Goal: Information Seeking & Learning: Check status

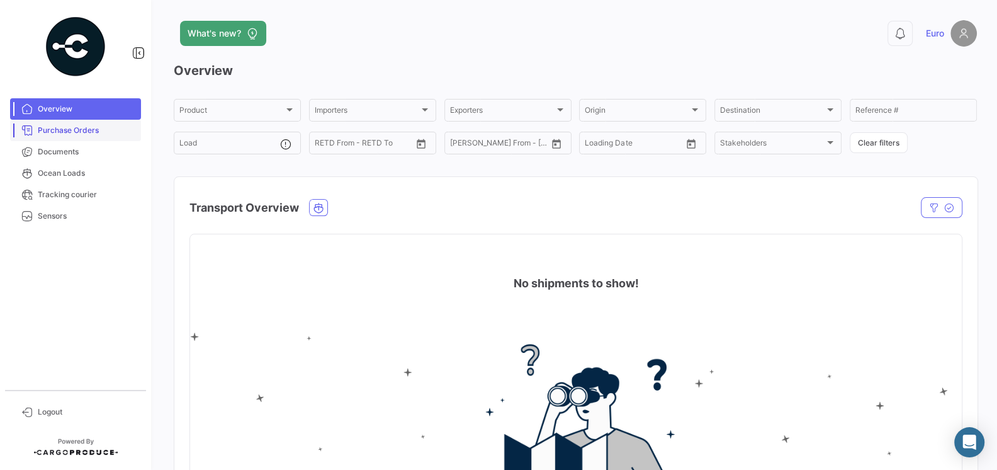
click at [63, 131] on span "Purchase Orders" at bounding box center [87, 130] width 98 height 11
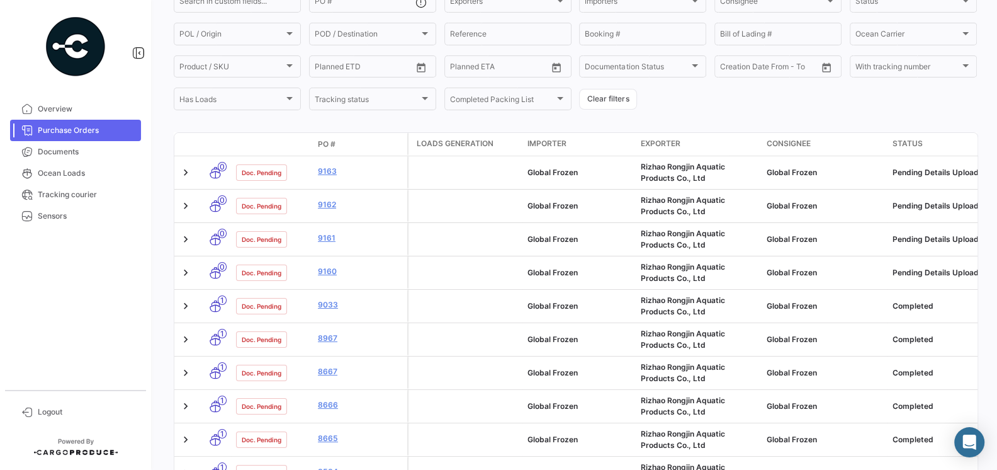
scroll to position [180, 0]
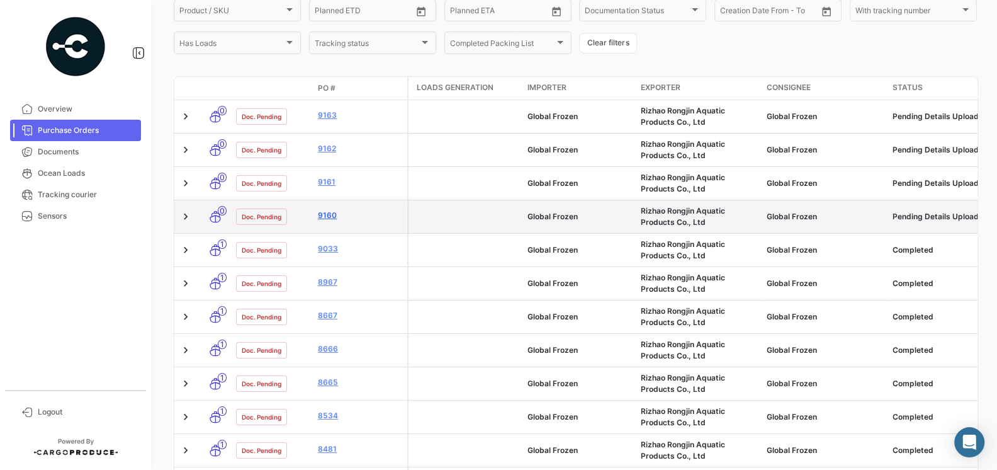
click at [324, 212] on link "9160" at bounding box center [360, 215] width 84 height 11
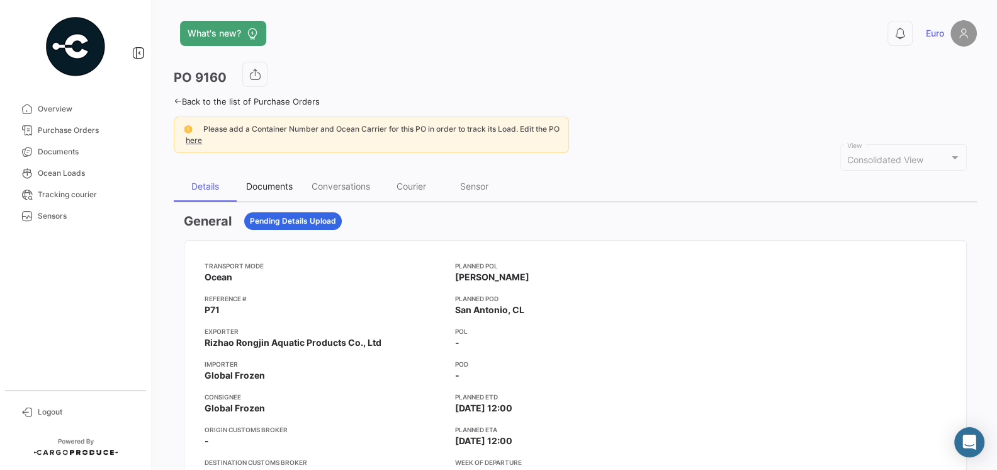
click at [262, 184] on div "Documents" at bounding box center [269, 186] width 47 height 11
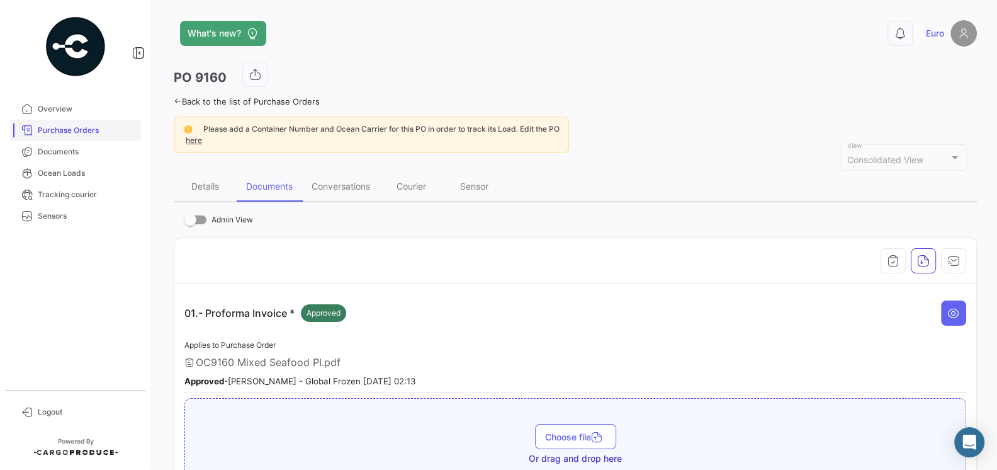
click at [90, 136] on link "Purchase Orders" at bounding box center [75, 130] width 131 height 21
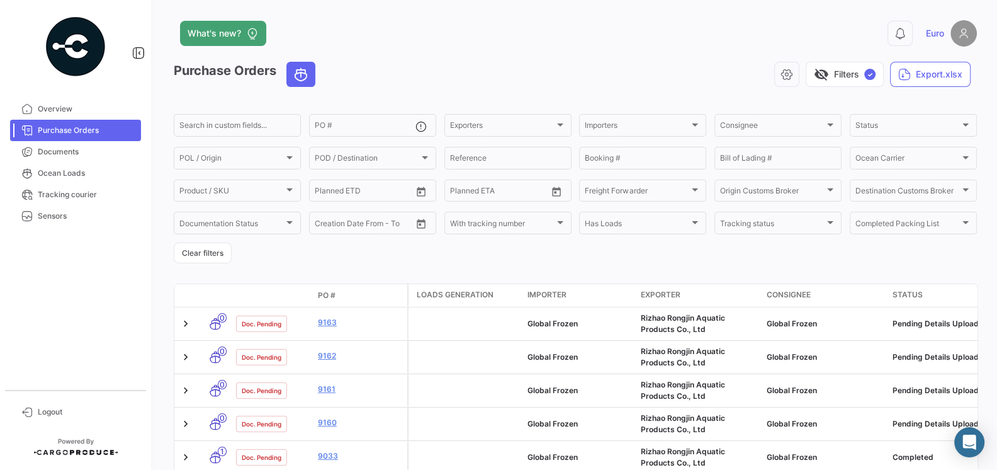
click at [334, 360] on link "9162" at bounding box center [360, 355] width 84 height 11
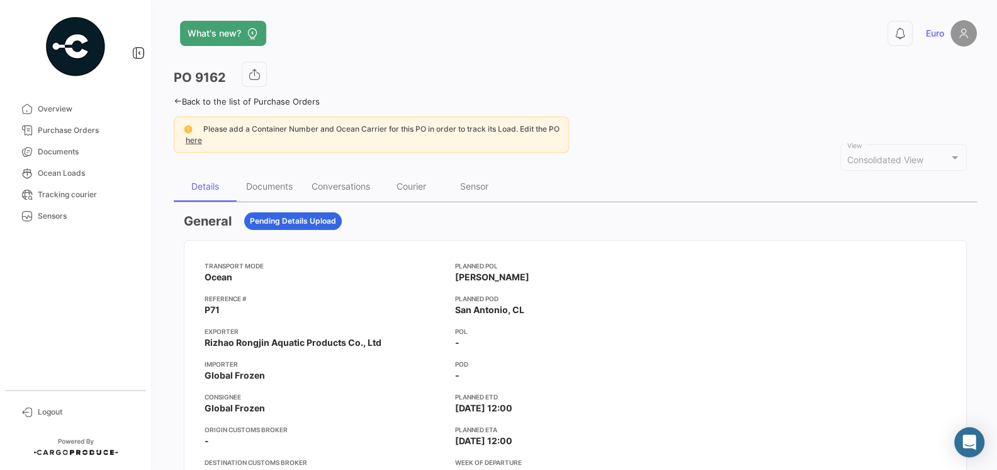
scroll to position [33, 0]
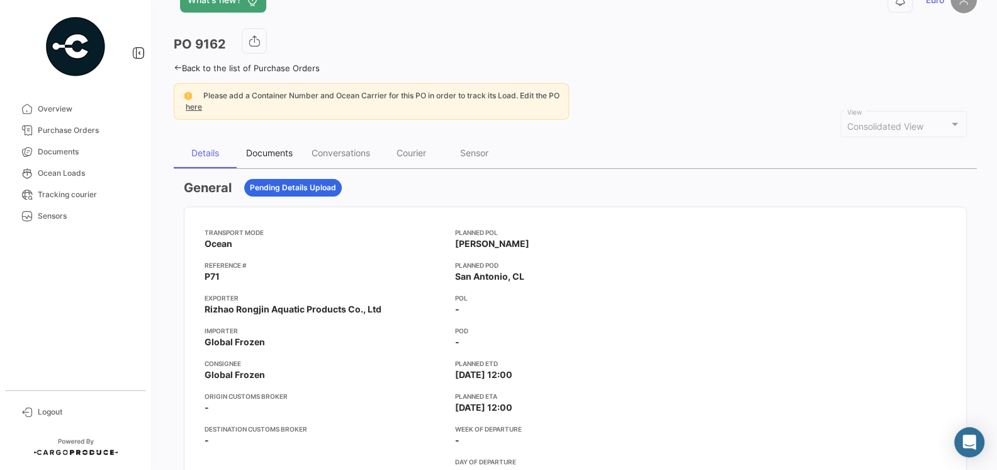
click at [265, 157] on div "Documents" at bounding box center [269, 153] width 65 height 30
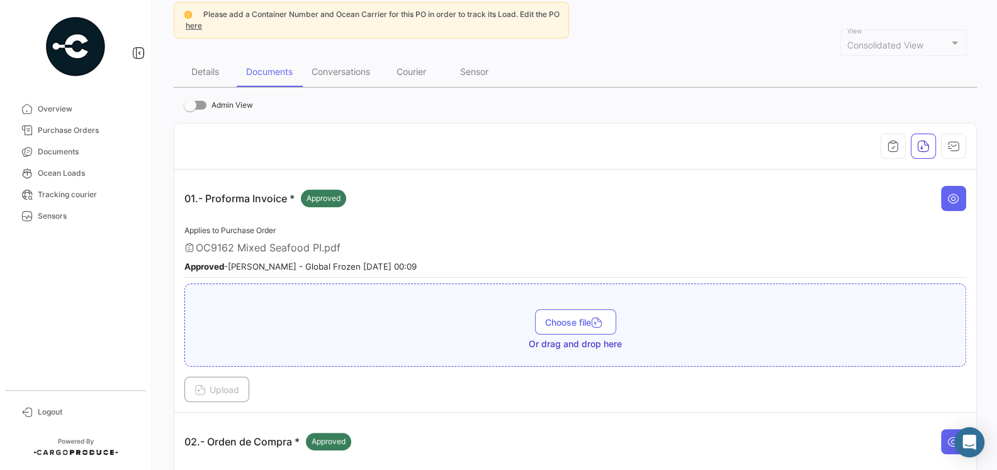
scroll to position [95, 0]
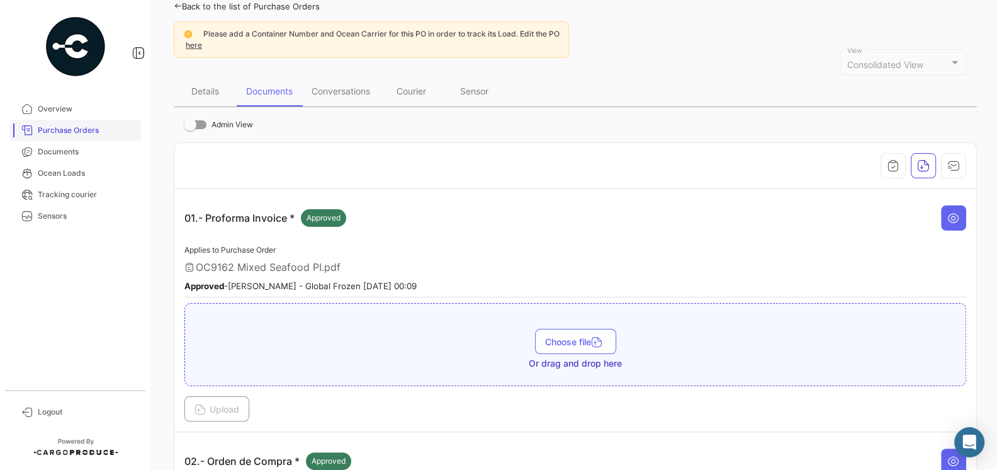
click at [54, 128] on span "Purchase Orders" at bounding box center [87, 130] width 98 height 11
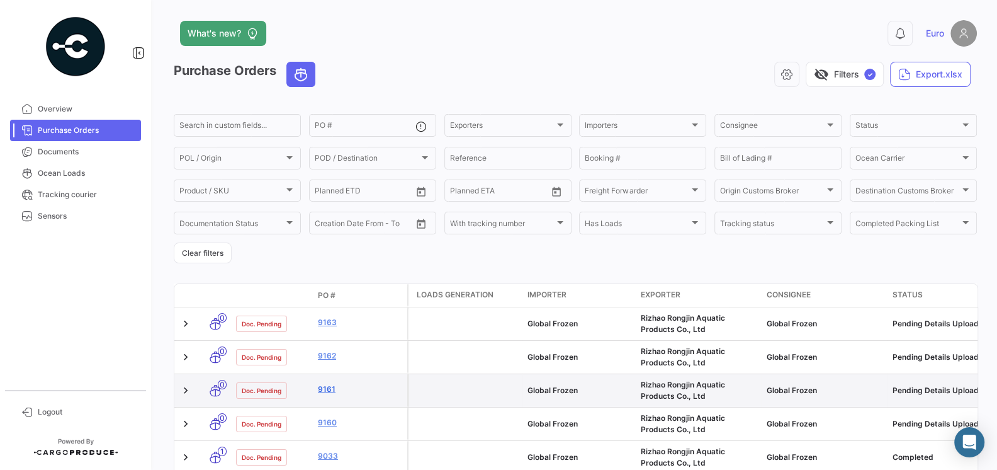
click at [330, 389] on link "9161" at bounding box center [360, 388] width 84 height 11
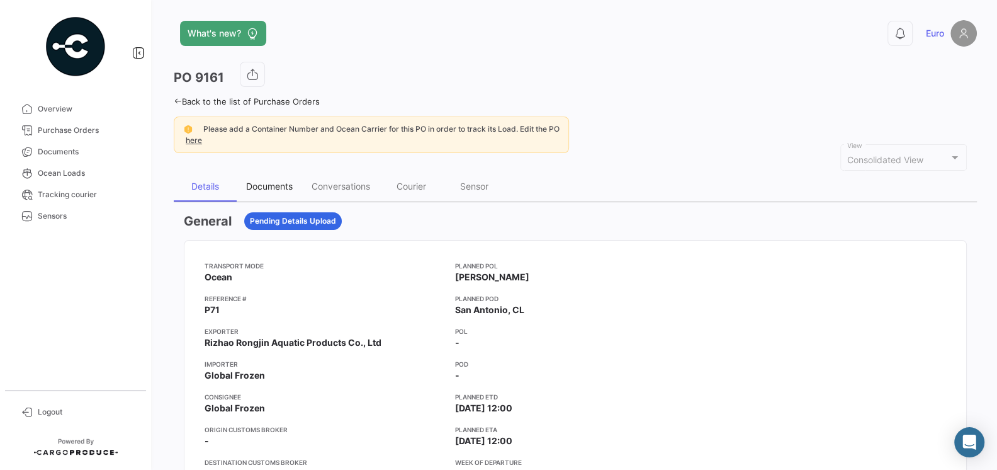
click at [266, 181] on div "Documents" at bounding box center [269, 186] width 47 height 11
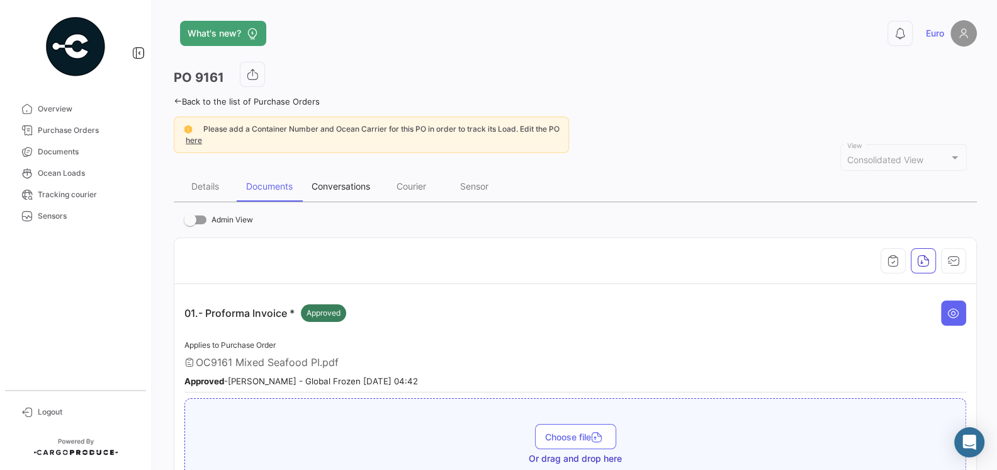
click at [344, 186] on div "Conversations" at bounding box center [341, 186] width 59 height 11
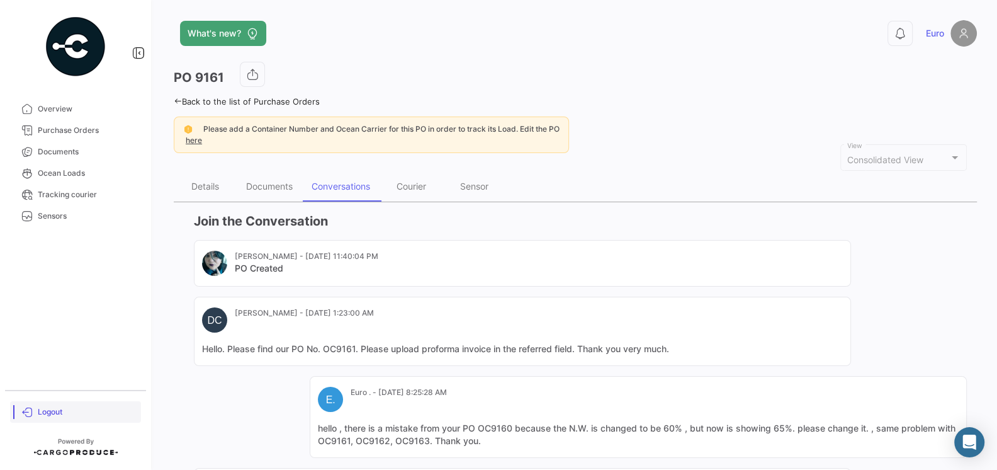
click at [54, 413] on span "Logout" at bounding box center [87, 411] width 98 height 11
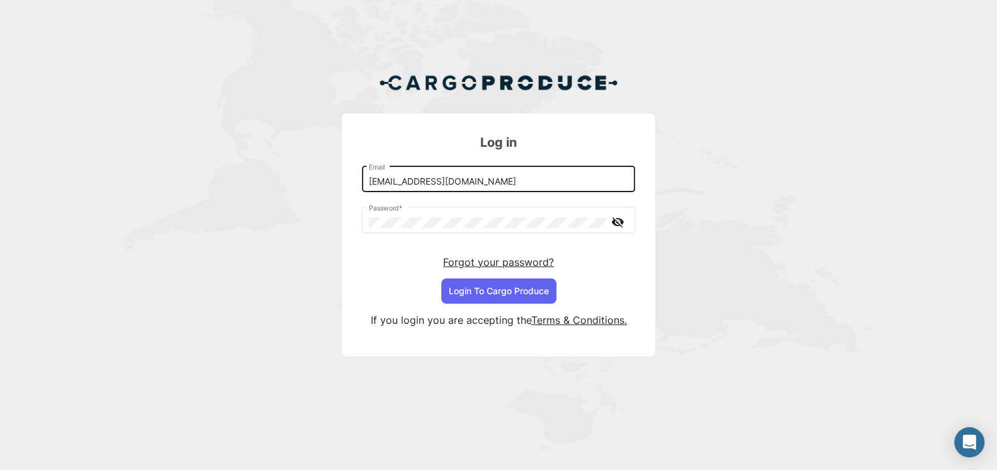
click at [549, 186] on input "[EMAIL_ADDRESS][DOMAIN_NAME]" at bounding box center [499, 181] width 260 height 11
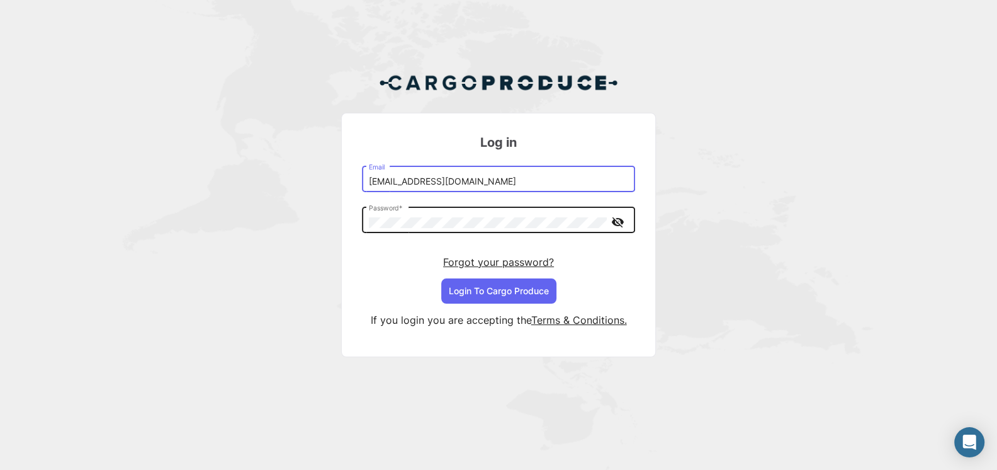
type input "[EMAIL_ADDRESS][DOMAIN_NAME]"
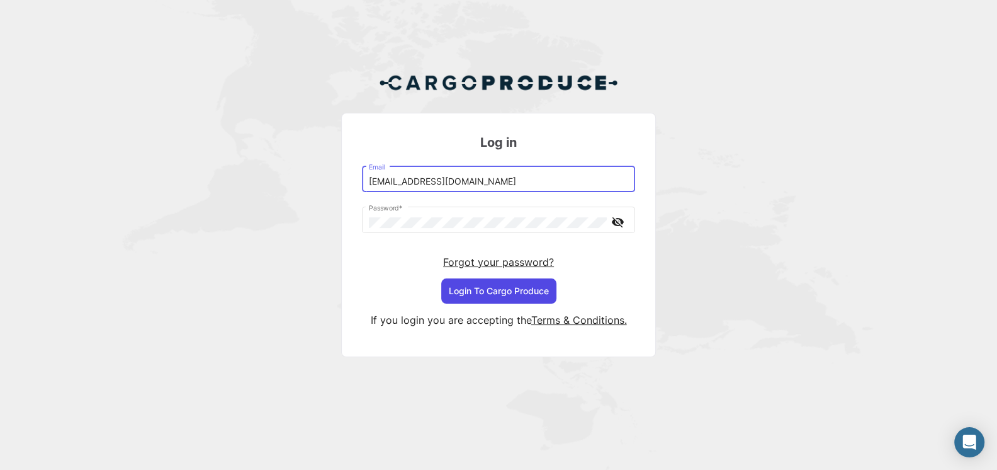
click at [496, 295] on button "Login To Cargo Produce" at bounding box center [498, 290] width 115 height 25
